Goal: Task Accomplishment & Management: Use online tool/utility

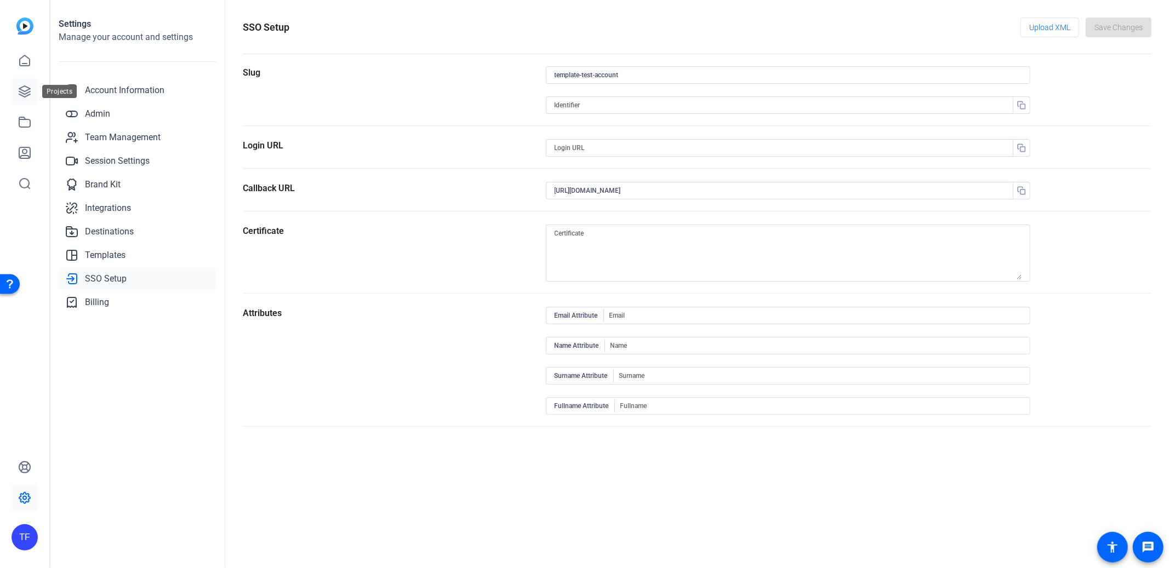
click at [29, 96] on icon at bounding box center [24, 91] width 13 height 13
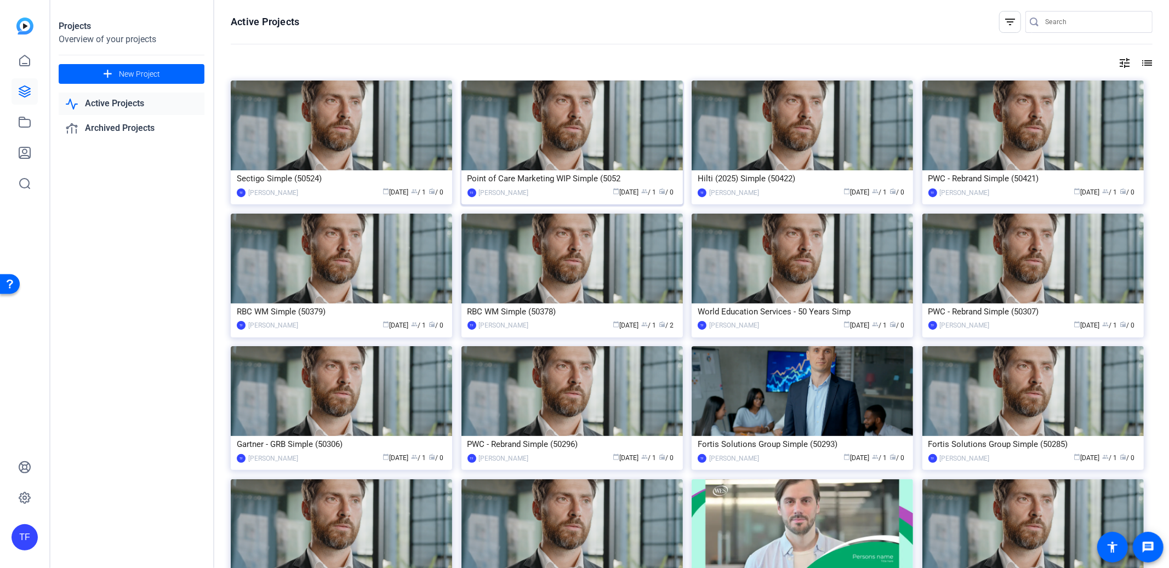
click at [589, 181] on div "Point of Care Marketing WIP Simple (5052" at bounding box center [571, 178] width 209 height 16
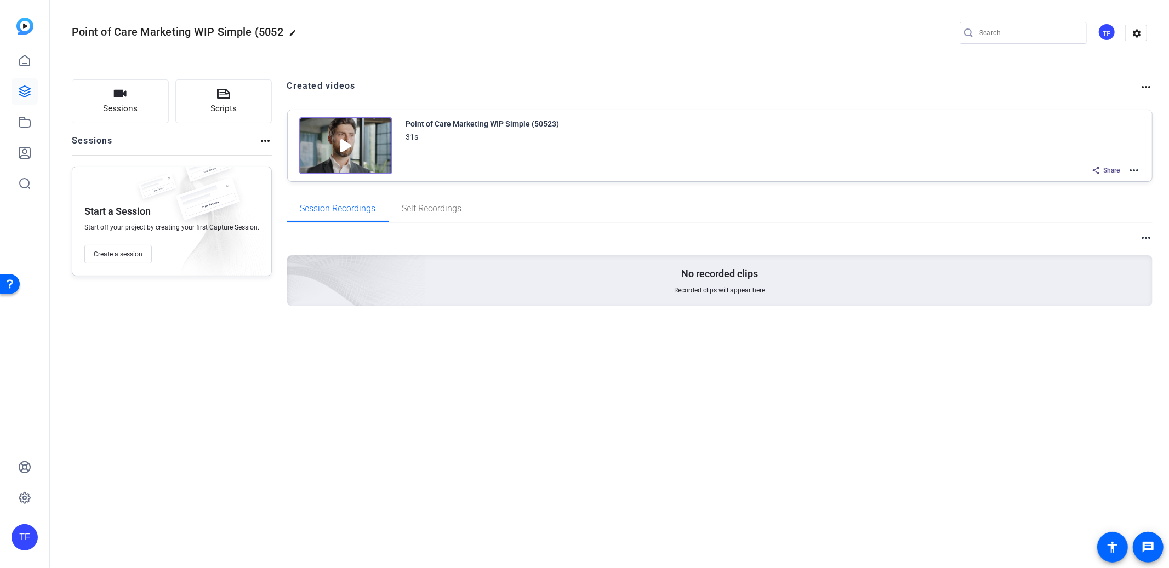
click at [1131, 171] on mat-icon "more_horiz" at bounding box center [1133, 170] width 13 height 13
click at [1112, 182] on span "Edit in Creator" at bounding box center [1094, 182] width 76 height 13
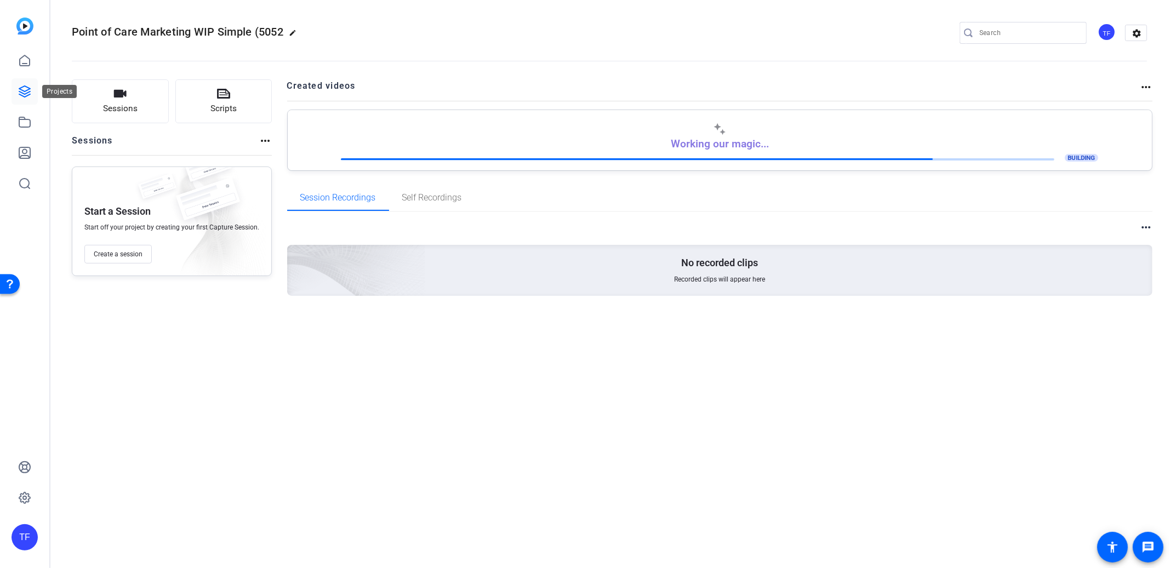
click at [24, 93] on icon at bounding box center [24, 91] width 11 height 11
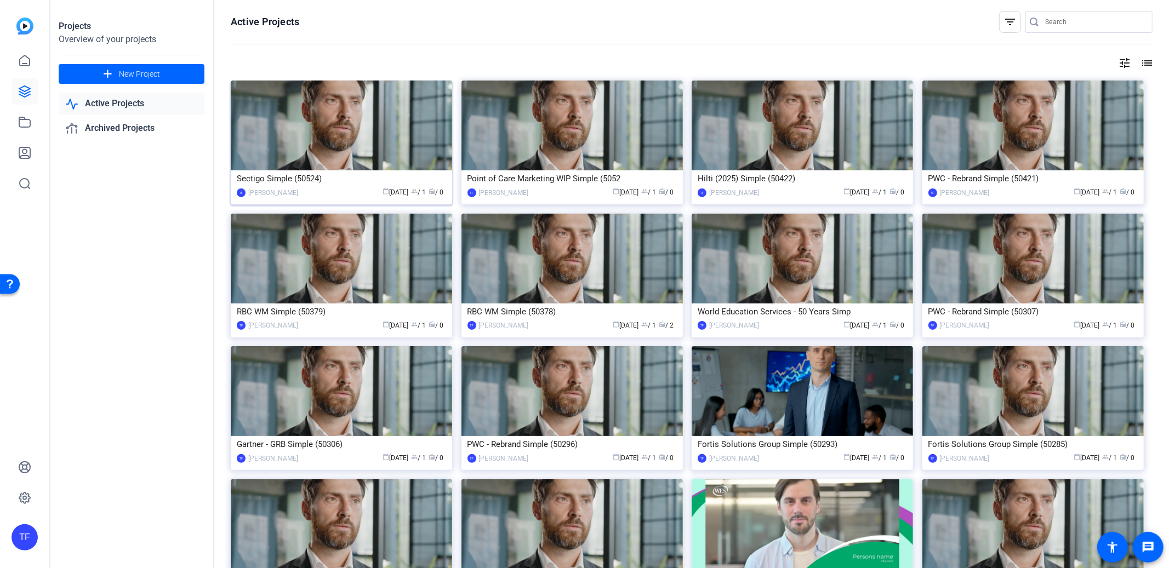
click at [384, 177] on div "Sectigo Simple (50524)" at bounding box center [341, 178] width 209 height 16
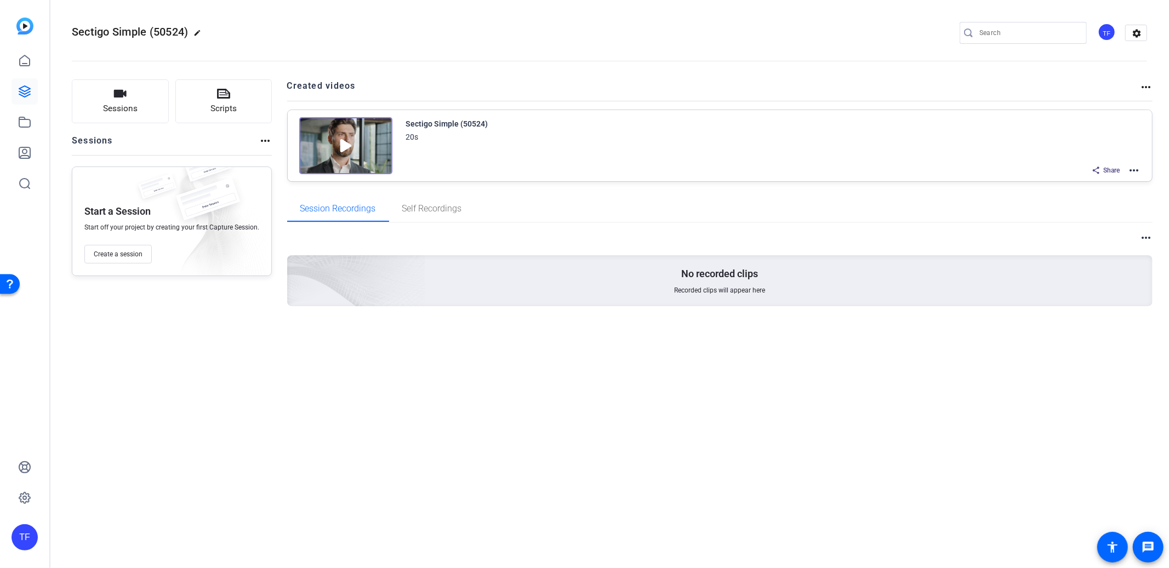
click at [1133, 165] on mat-icon "more_horiz" at bounding box center [1133, 170] width 13 height 13
click at [1097, 177] on span "Edit in Creator" at bounding box center [1094, 182] width 76 height 13
